Goal: Information Seeking & Learning: Learn about a topic

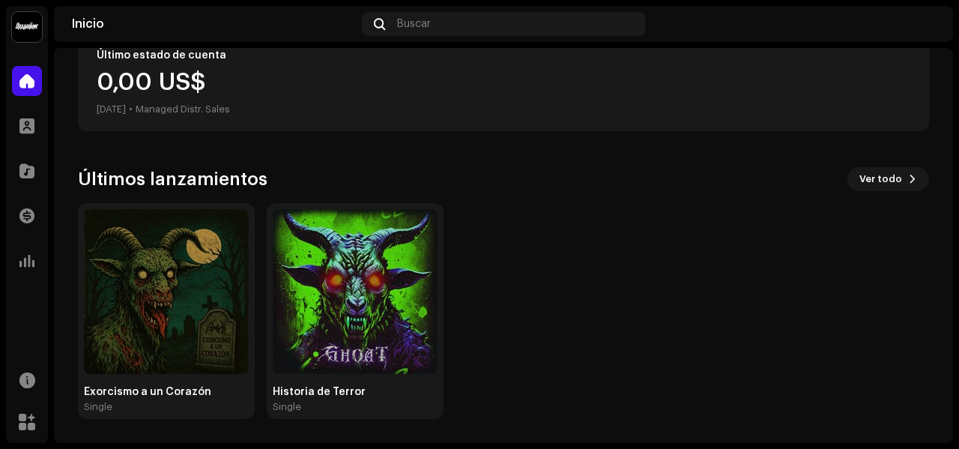
scroll to position [292, 0]
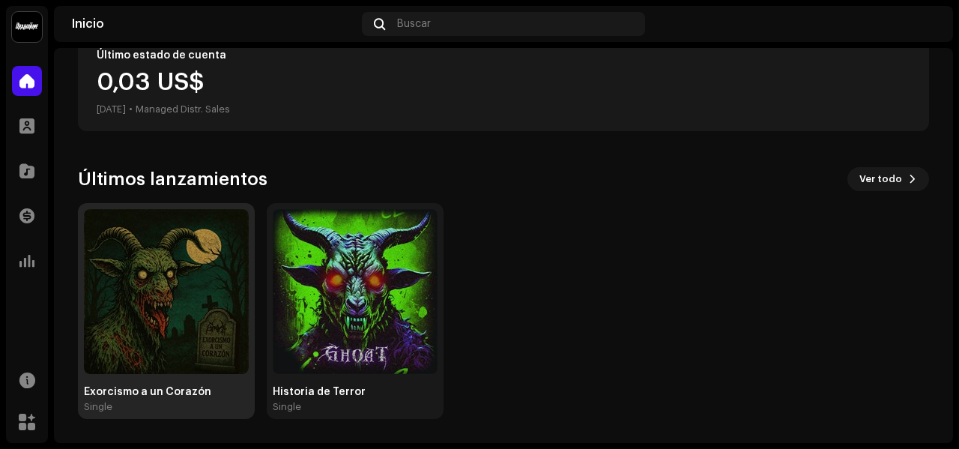
click at [178, 345] on img at bounding box center [166, 291] width 165 height 165
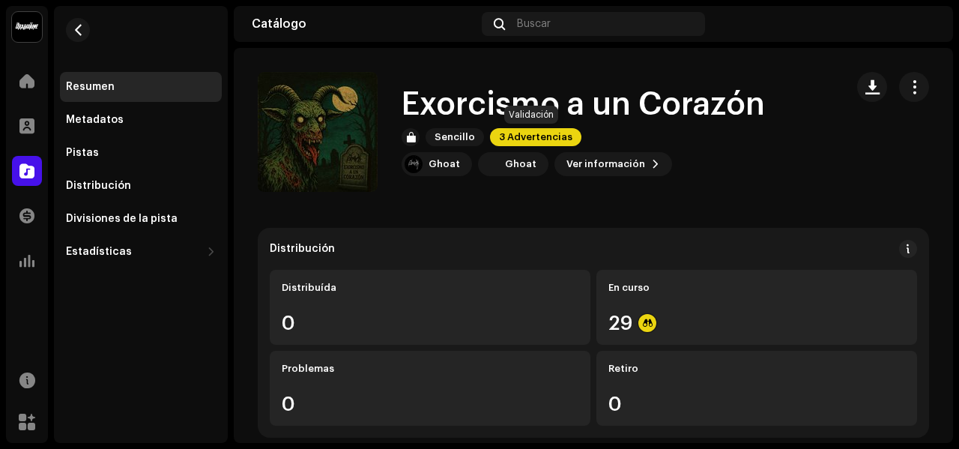
click at [565, 133] on span "3 Advertencias" at bounding box center [535, 137] width 91 height 18
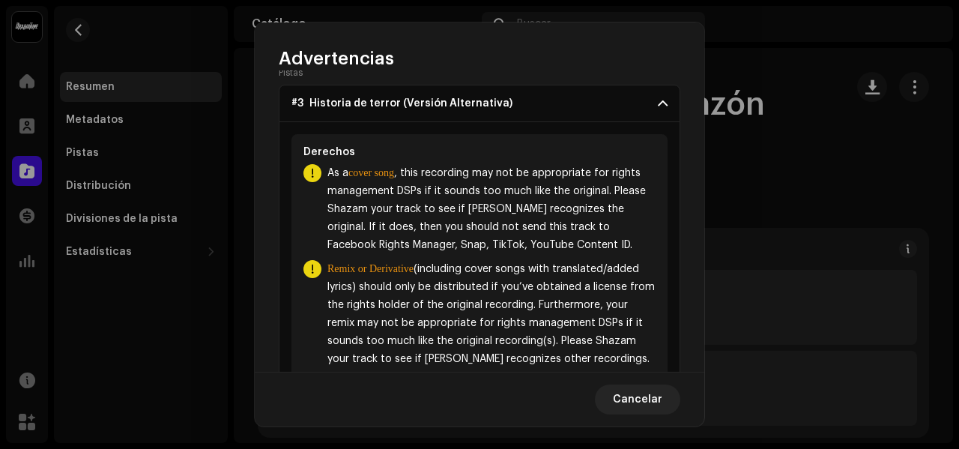
scroll to position [75, 0]
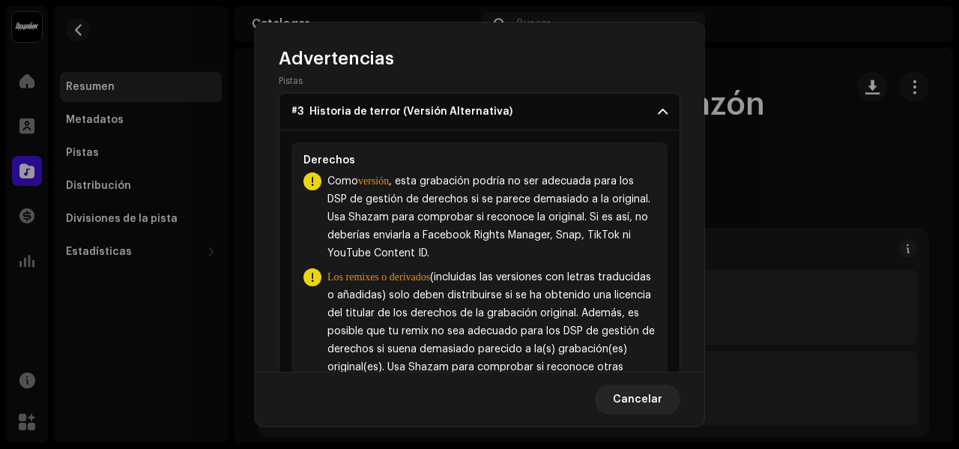
drag, startPoint x: 411, startPoint y: 178, endPoint x: 507, endPoint y: 254, distance: 122.1
click at [507, 254] on span "Como versión , esta grabación podría no ser adecuada para los DSP de gestión de…" at bounding box center [492, 217] width 328 height 90
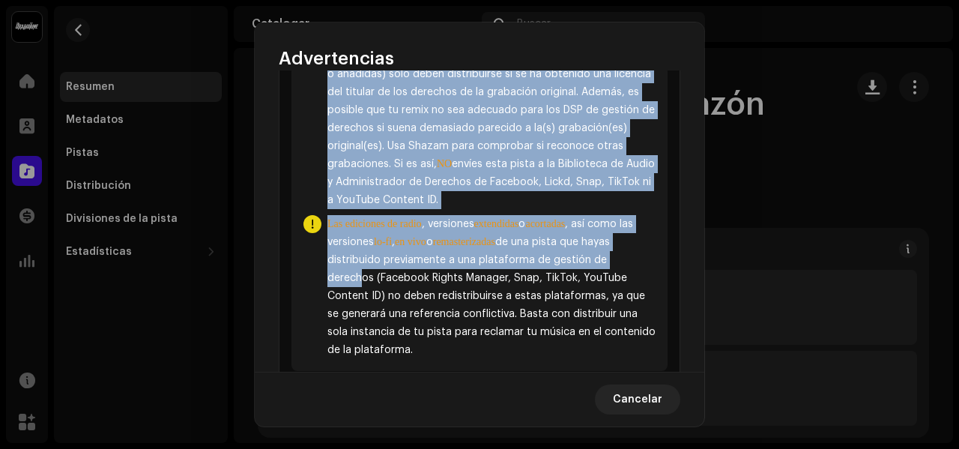
scroll to position [300, 0]
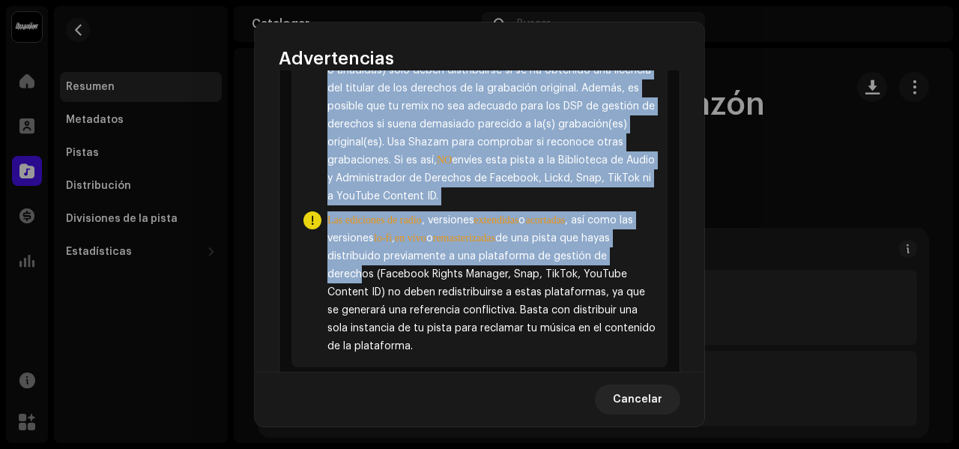
drag, startPoint x: 462, startPoint y: 275, endPoint x: 408, endPoint y: 280, distance: 54.1
click at [408, 280] on div "Derechos Como versión , esta grabación podría no ser adecuada para los DSP de g…" at bounding box center [480, 143] width 376 height 450
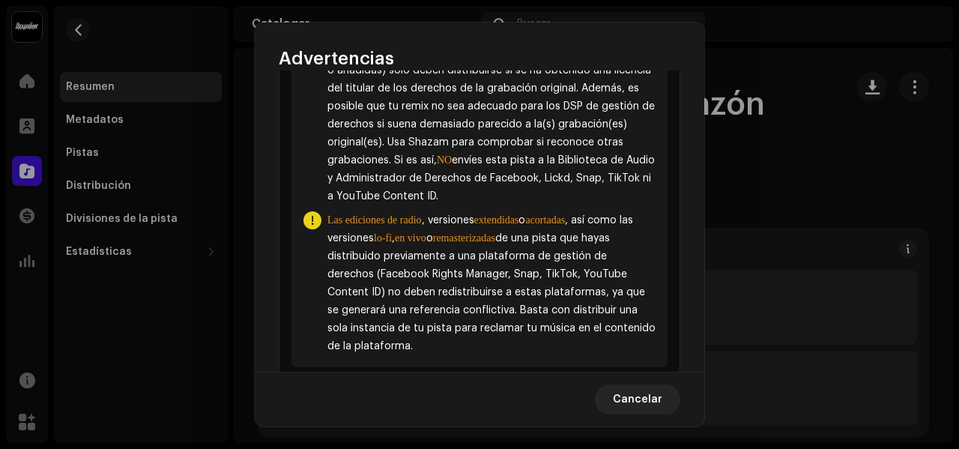
click at [419, 295] on font "de una pista que hayas distribuido previamente a una plataforma de gestión de d…" at bounding box center [492, 292] width 328 height 118
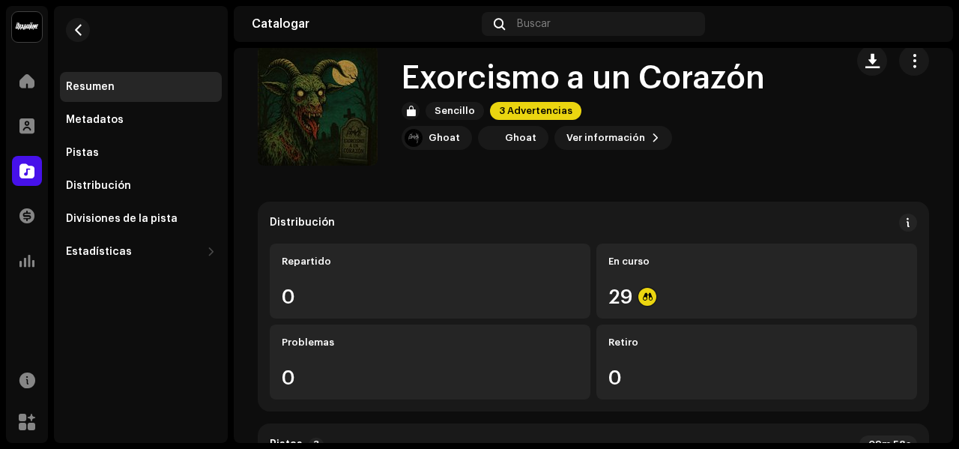
scroll to position [0, 0]
